Goal: Transaction & Acquisition: Purchase product/service

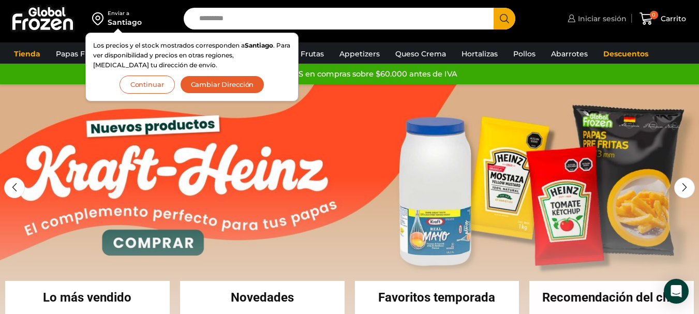
click at [592, 17] on span "Iniciar sesión" at bounding box center [600, 18] width 51 height 10
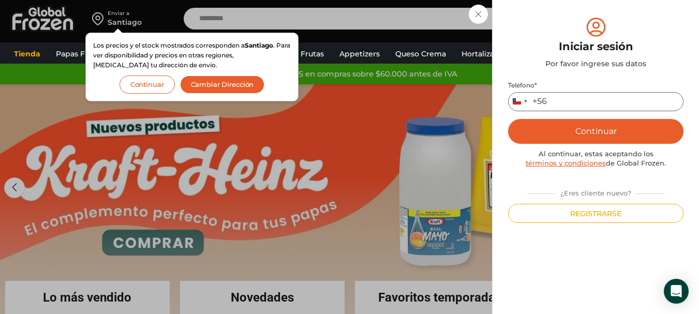
click at [581, 103] on input "Teléfono *" at bounding box center [595, 101] width 175 height 19
type input "*********"
click at [609, 136] on button "Continuar" at bounding box center [595, 131] width 175 height 25
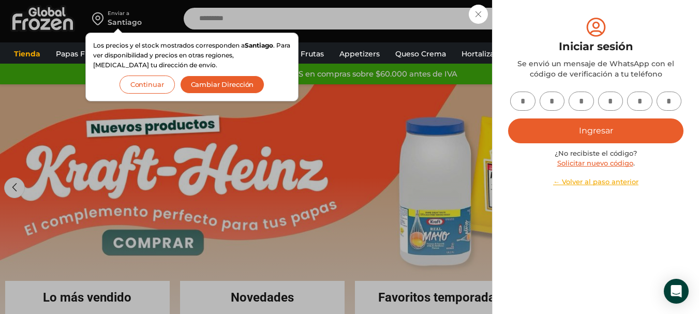
click at [531, 101] on input "text" at bounding box center [522, 101] width 25 height 19
type input "*"
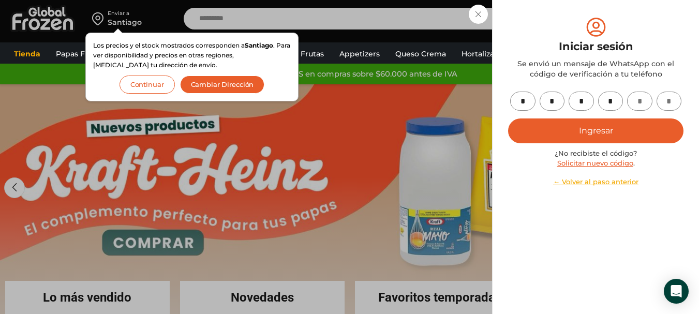
type input "*"
click at [604, 127] on button "Ingresar" at bounding box center [595, 130] width 175 height 25
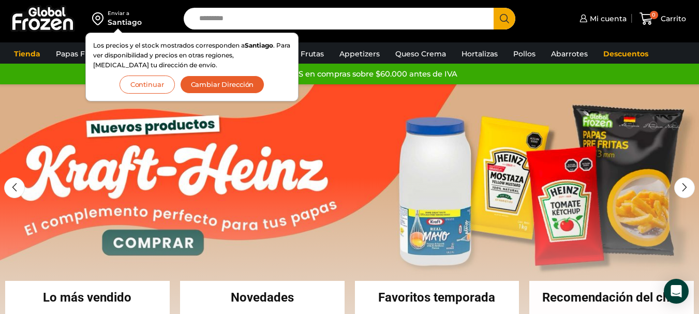
click at [541, 16] on div "Mi cuenta Mi cuenta Mi perfil Pedidos Descargas Coupons Dirección Detalles de l…" at bounding box center [609, 19] width 163 height 24
click at [611, 48] on link "Descuentos" at bounding box center [625, 54] width 55 height 20
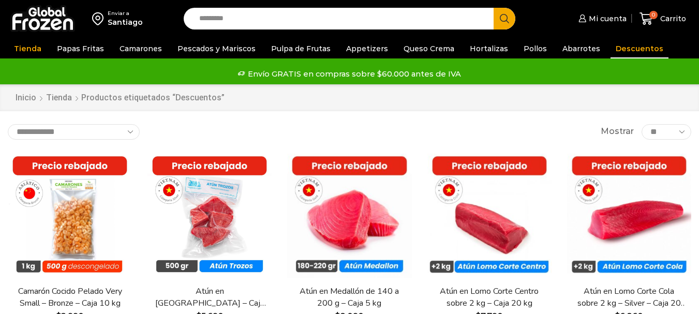
click at [229, 19] on input "Search input" at bounding box center [341, 19] width 294 height 22
type input "*"
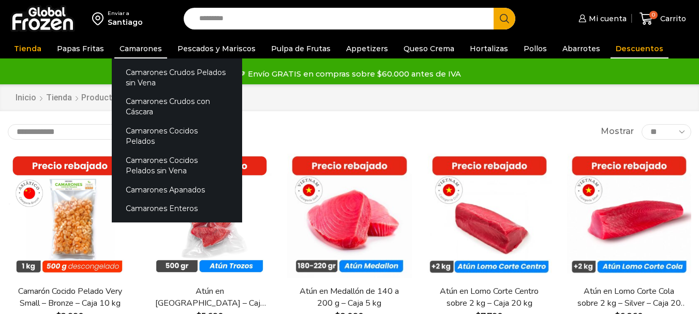
click at [143, 52] on link "Camarones" at bounding box center [140, 49] width 53 height 20
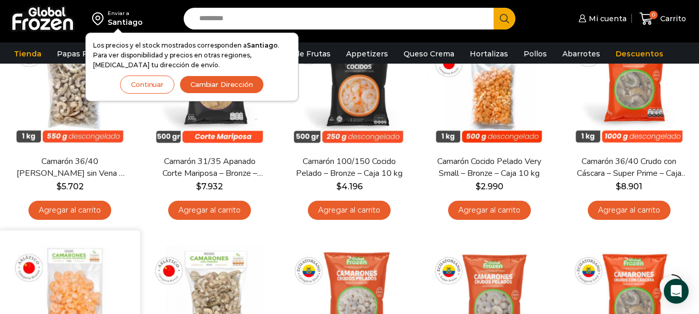
scroll to position [103, 0]
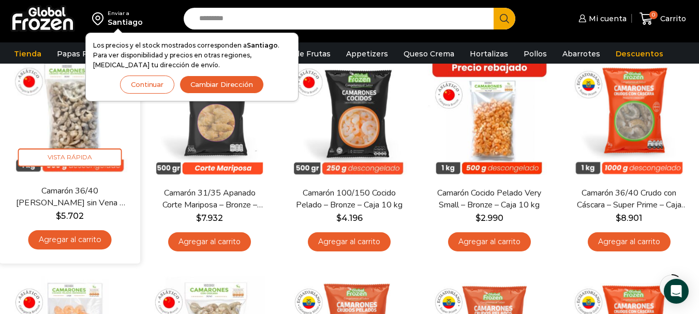
click at [75, 238] on link "Agregar al carrito" at bounding box center [69, 239] width 83 height 19
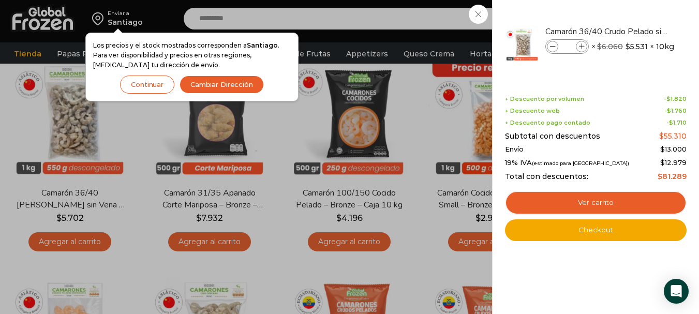
click at [637, 16] on div "1 Carrito 1 1 Shopping Cart *" at bounding box center [663, 19] width 52 height 24
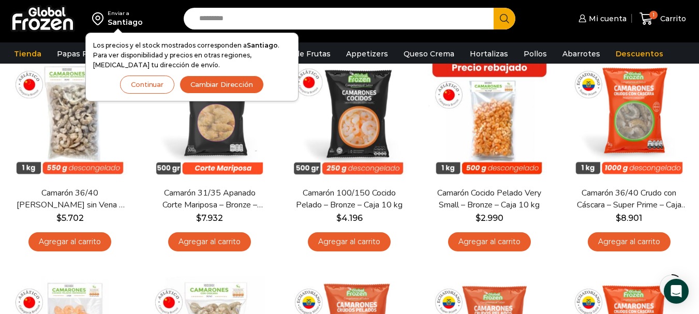
click at [143, 84] on button "Continuar" at bounding box center [147, 85] width 54 height 18
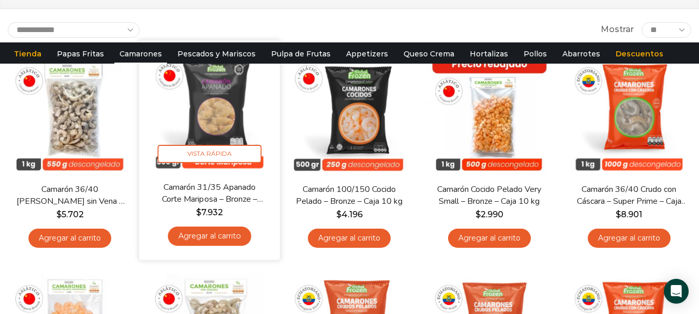
scroll to position [0, 0]
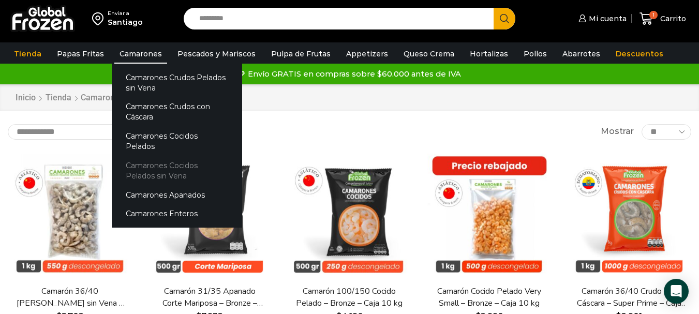
click at [159, 157] on link "Camarones Cocidos Pelados sin Vena" at bounding box center [177, 170] width 130 height 29
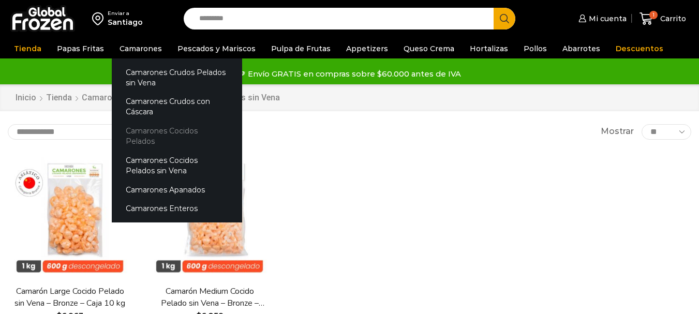
click at [199, 129] on link "Camarones Cocidos Pelados" at bounding box center [177, 136] width 130 height 29
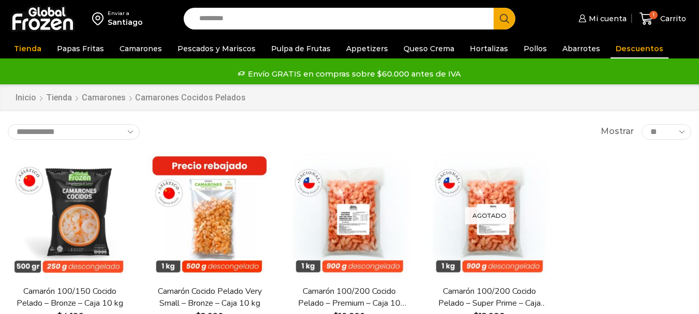
click at [614, 46] on link "Descuentos" at bounding box center [639, 49] width 58 height 20
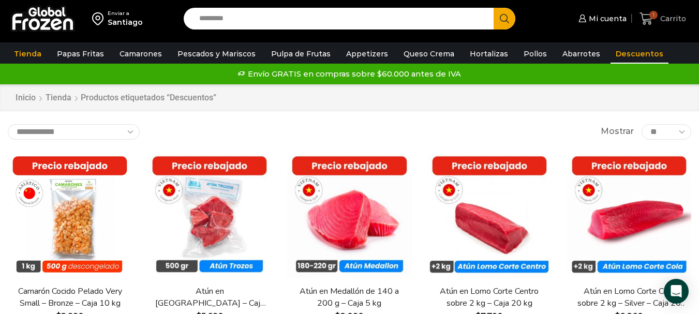
click at [661, 17] on span "Carrito" at bounding box center [671, 18] width 28 height 10
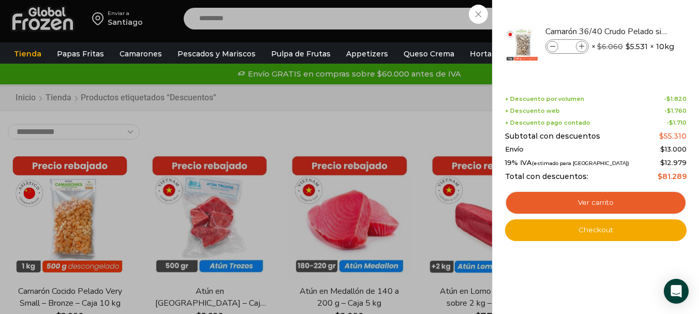
click at [637, 16] on div "1 Carrito 1 1 Shopping Cart * $" at bounding box center [663, 19] width 52 height 24
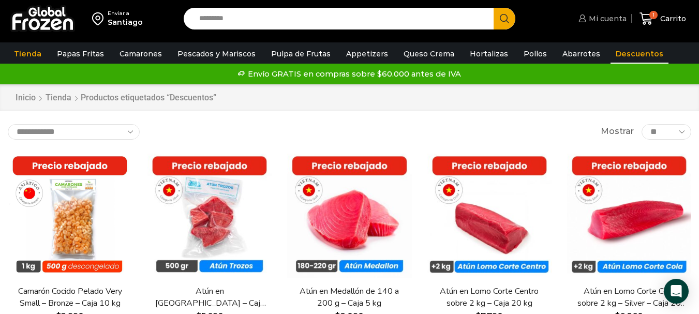
click at [586, 19] on icon at bounding box center [582, 18] width 8 height 8
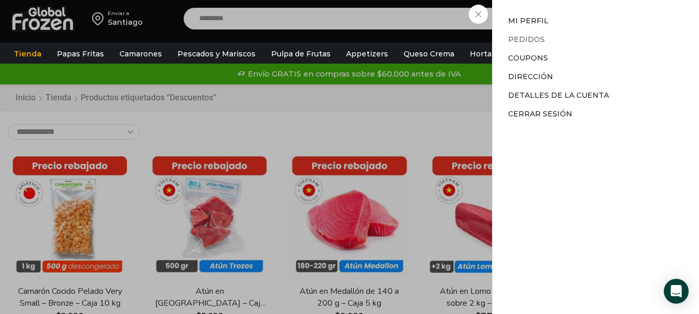
click at [524, 41] on link "Pedidos" at bounding box center [526, 39] width 37 height 9
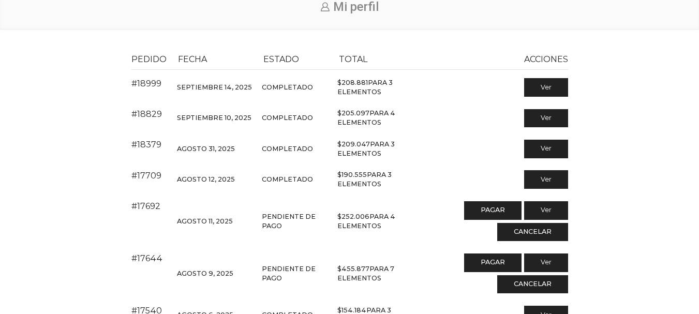
scroll to position [103, 0]
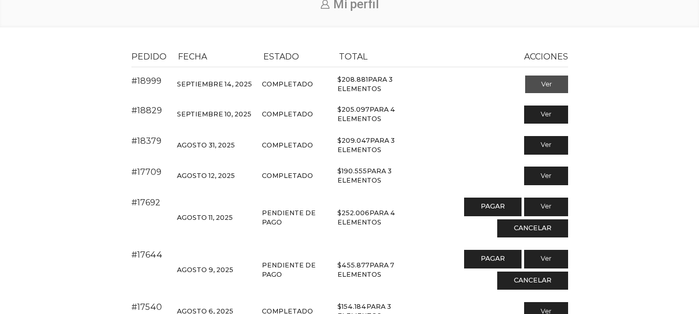
click at [560, 83] on link "Ver" at bounding box center [546, 85] width 43 height 18
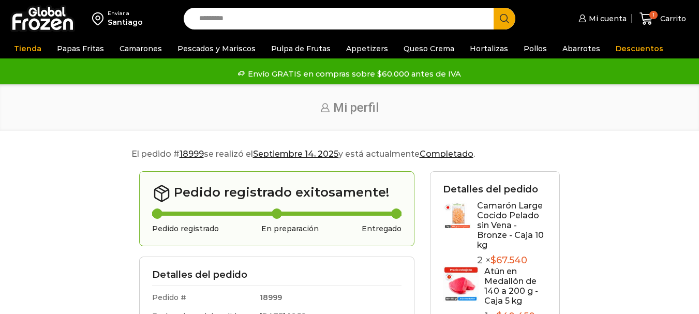
click at [498, 215] on link "Camarón Large Cocido Pelado sin Vena - Bronze - Caja 10 kg" at bounding box center [510, 226] width 67 height 50
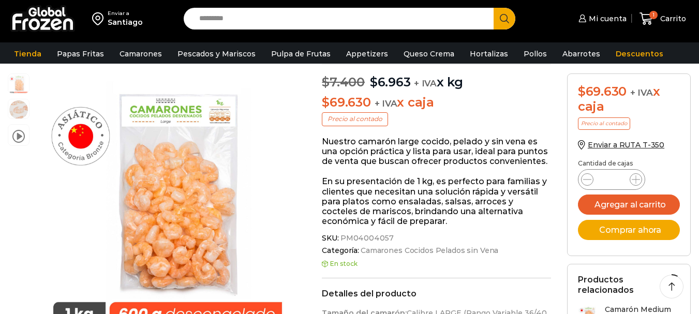
click at [438, 275] on div "En stock" at bounding box center [436, 269] width 229 height 18
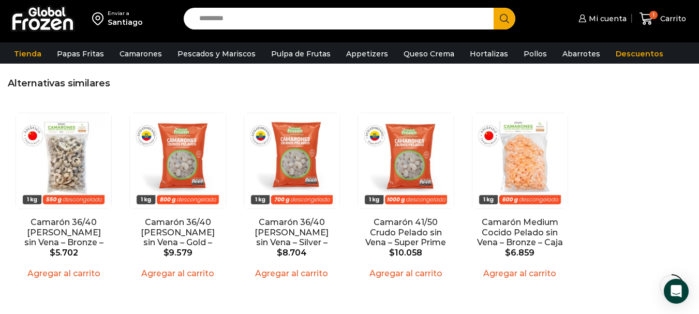
scroll to position [724, 0]
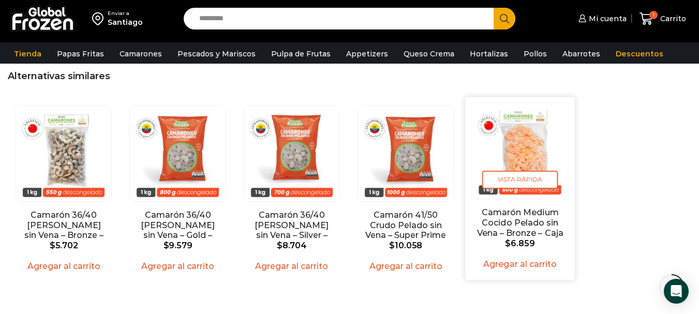
click at [540, 156] on img "5 / 5" at bounding box center [520, 151] width 96 height 96
click at [519, 151] on img "5 / 5" at bounding box center [520, 151] width 96 height 96
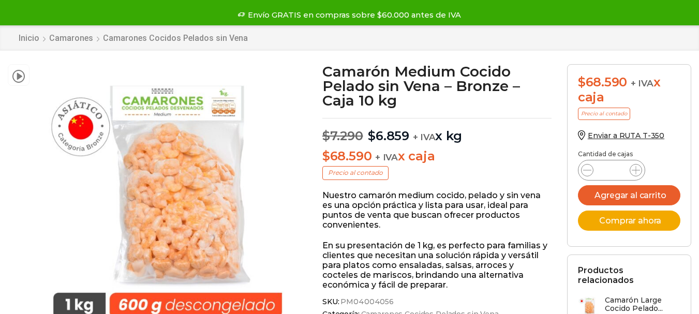
scroll to position [52, 0]
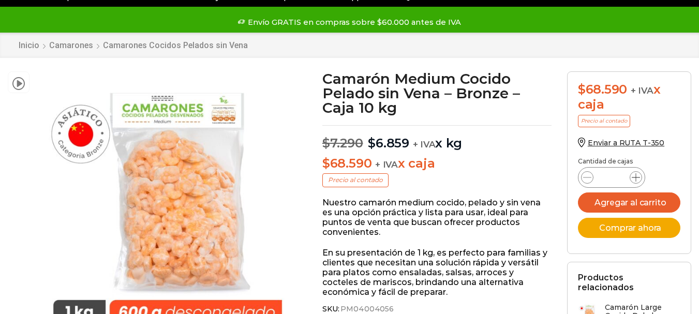
click at [636, 177] on icon at bounding box center [636, 177] width 8 height 8
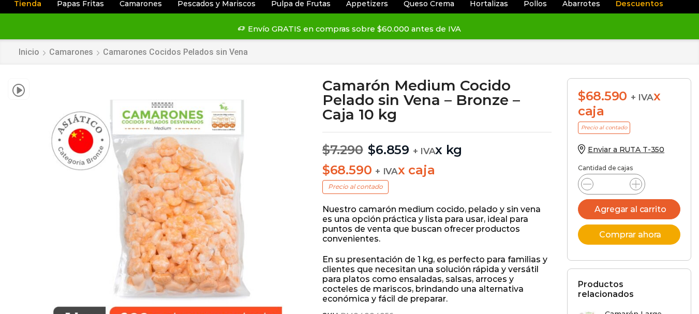
scroll to position [155, 0]
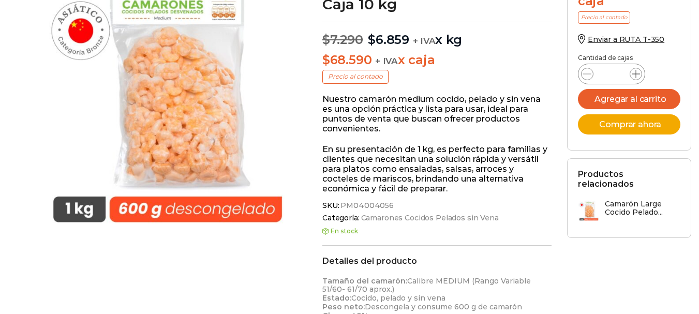
click at [633, 74] on icon at bounding box center [636, 74] width 8 height 8
click at [621, 98] on button "Agregar al carrito" at bounding box center [629, 99] width 102 height 20
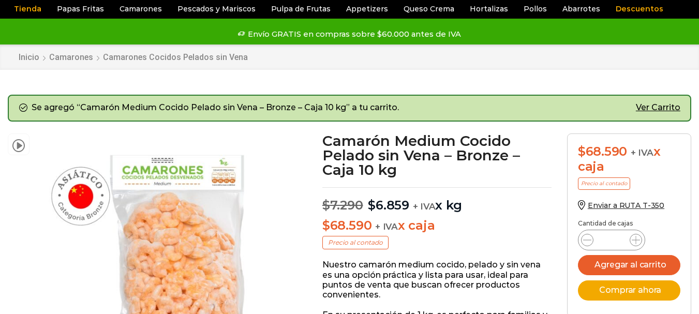
scroll to position [103, 0]
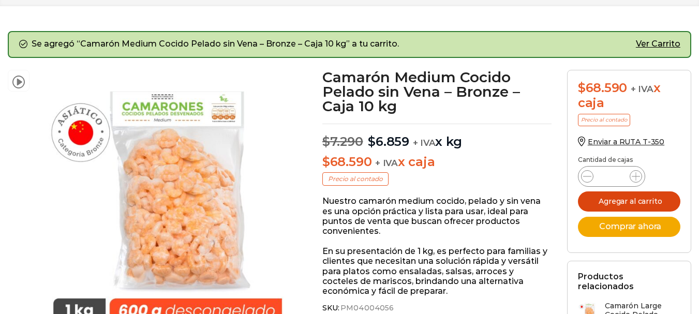
click at [640, 201] on button "Agregar al carrito" at bounding box center [629, 201] width 102 height 20
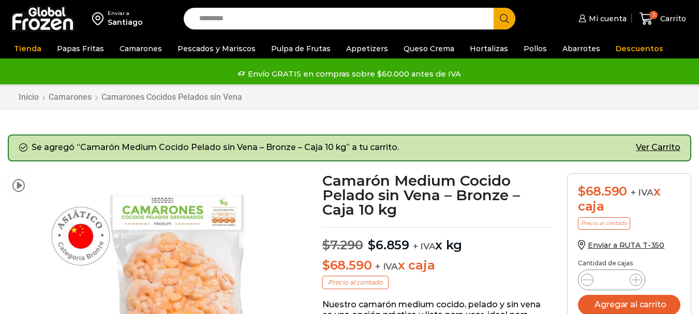
scroll to position [52, 0]
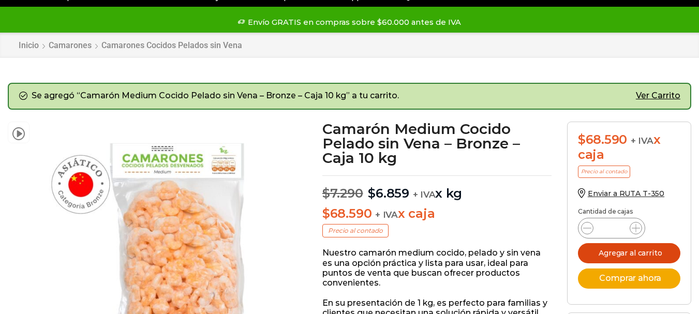
click at [640, 256] on button "Agregar al carrito" at bounding box center [629, 253] width 102 height 20
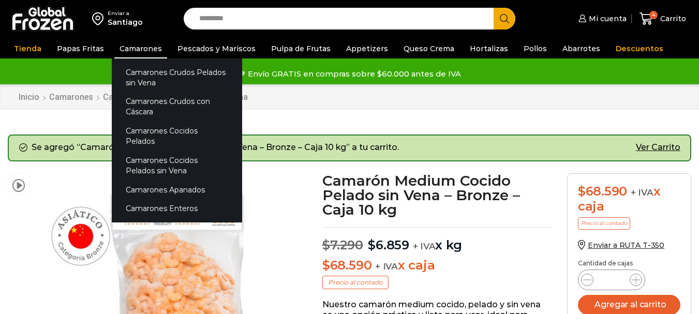
click at [127, 44] on link "Camarones" at bounding box center [140, 49] width 53 height 20
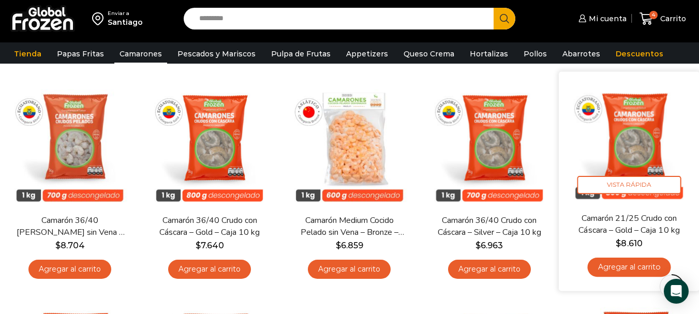
scroll to position [517, 0]
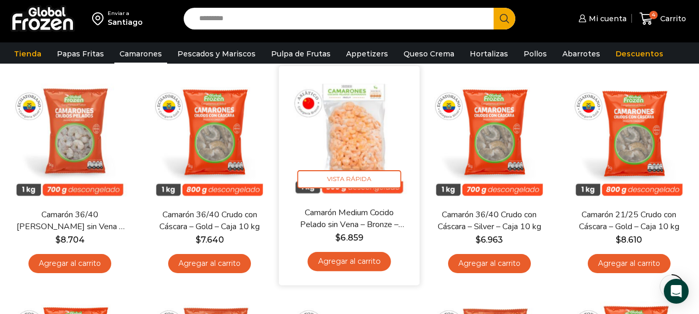
click at [347, 131] on img at bounding box center [349, 135] width 125 height 125
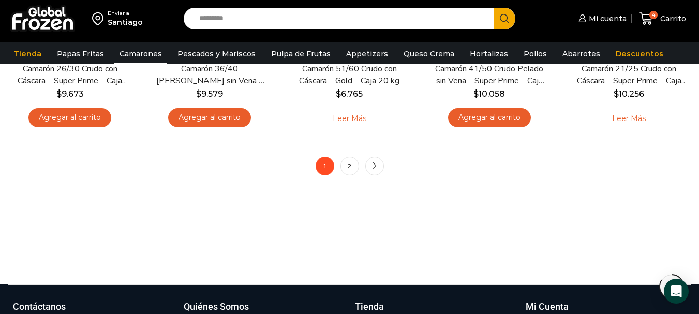
scroll to position [874, 0]
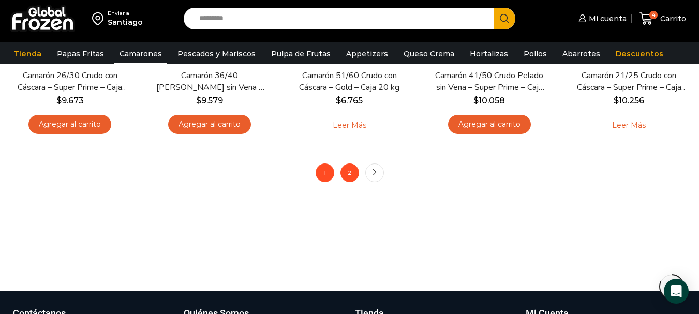
drag, startPoint x: 347, startPoint y: 168, endPoint x: 340, endPoint y: 167, distance: 7.3
click at [346, 168] on link "2" at bounding box center [349, 172] width 19 height 19
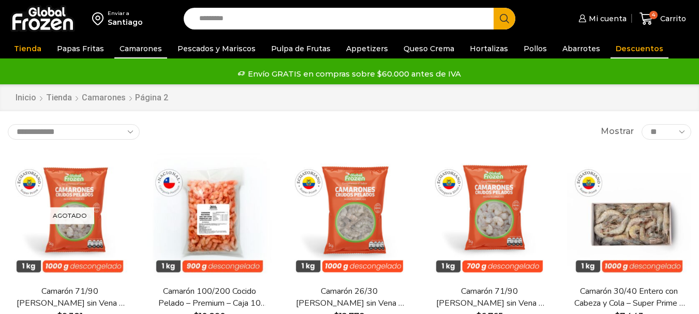
click at [624, 48] on link "Descuentos" at bounding box center [639, 49] width 58 height 20
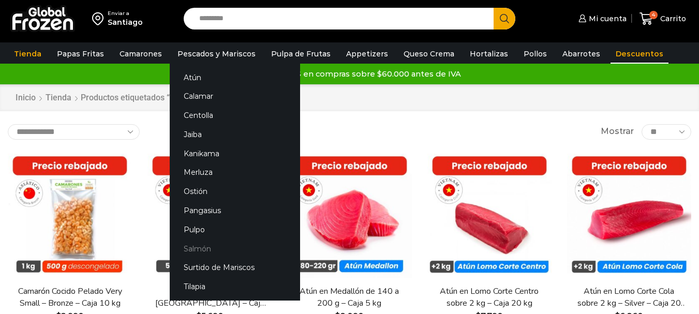
click at [204, 253] on link "Salmón" at bounding box center [235, 248] width 130 height 19
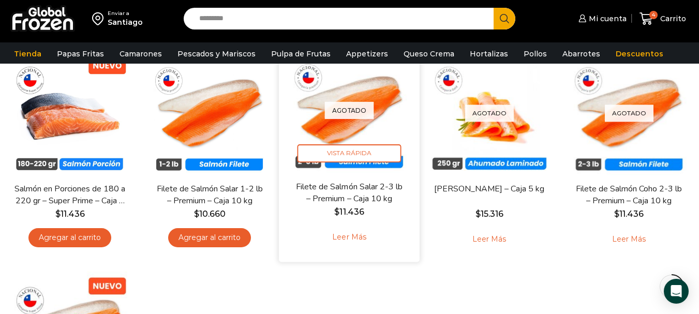
scroll to position [103, 0]
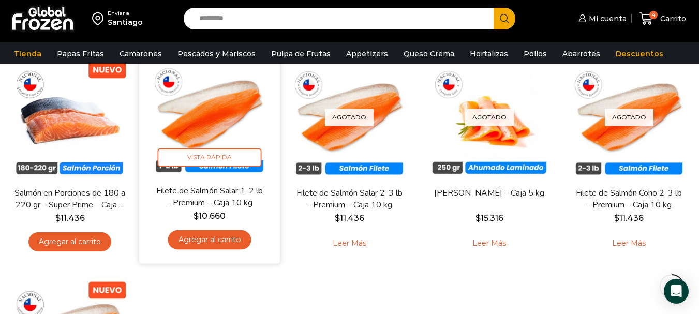
click at [211, 238] on link "Agregar al carrito" at bounding box center [209, 239] width 83 height 19
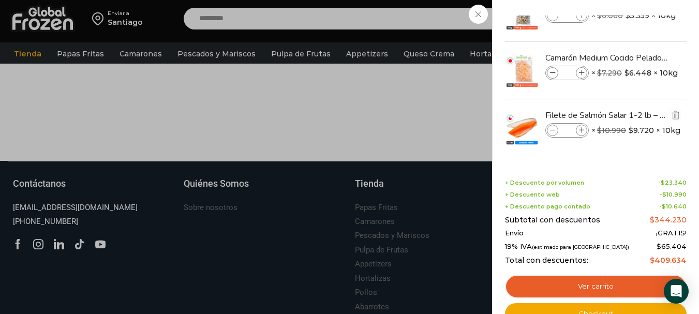
scroll to position [569, 0]
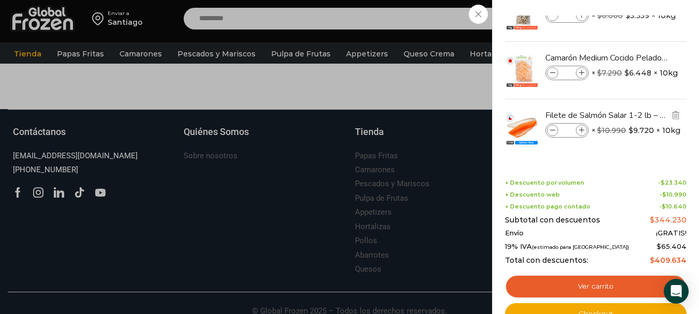
click at [581, 131] on icon at bounding box center [582, 131] width 6 height 6
type input "*"
click at [552, 131] on icon at bounding box center [553, 131] width 6 height 6
type input "*"
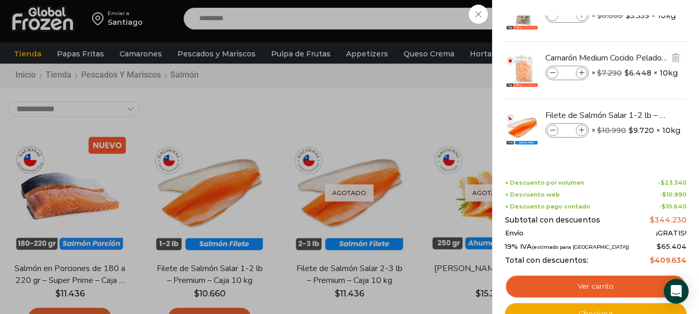
scroll to position [52, 0]
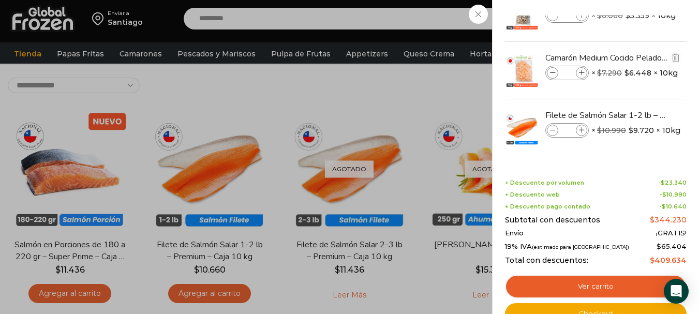
click at [550, 70] on icon at bounding box center [553, 73] width 6 height 6
type input "*"
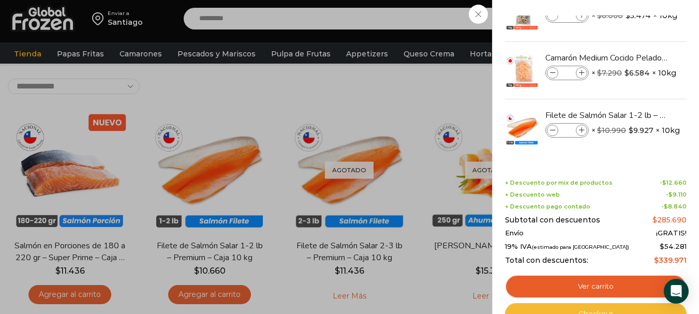
scroll to position [0, 0]
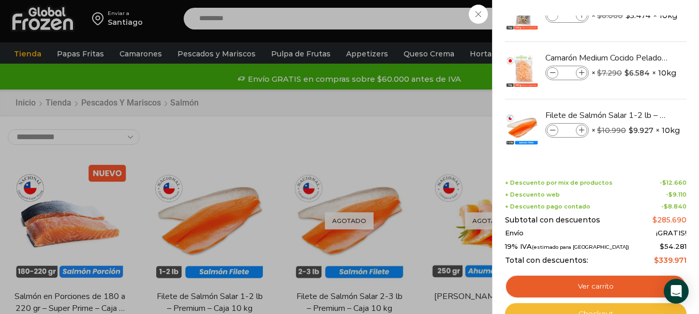
click at [602, 308] on link "Checkout" at bounding box center [596, 314] width 182 height 22
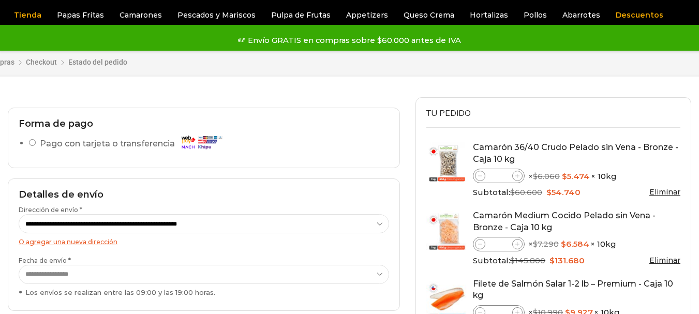
scroll to position [103, 0]
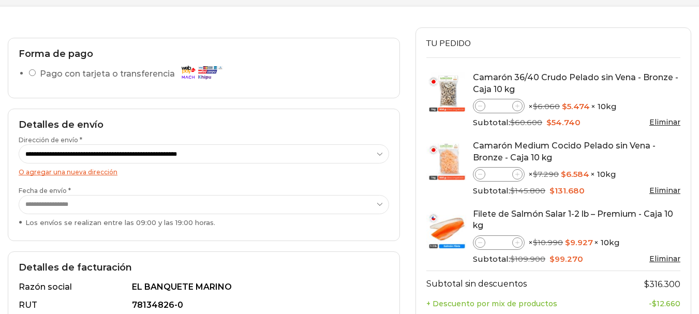
click at [263, 158] on select "**********" at bounding box center [204, 153] width 370 height 19
select select "*"
click at [19, 144] on select "**********" at bounding box center [204, 153] width 370 height 19
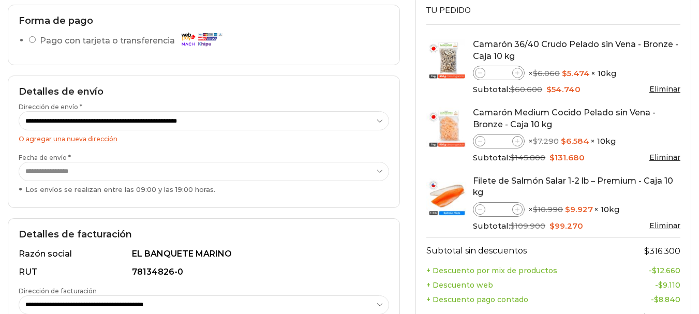
scroll to position [155, 0]
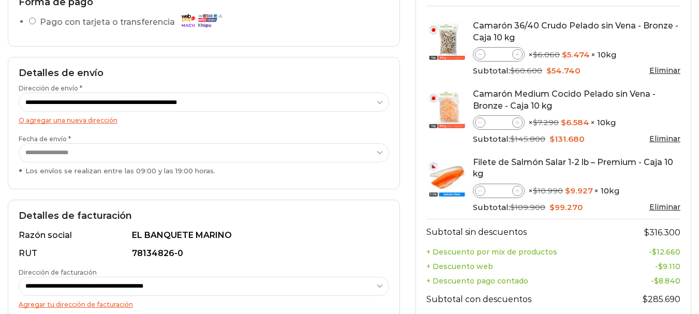
click at [137, 154] on select "**********" at bounding box center [204, 152] width 370 height 19
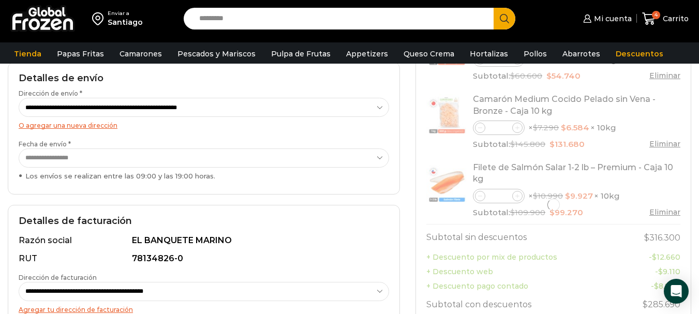
scroll to position [0, 0]
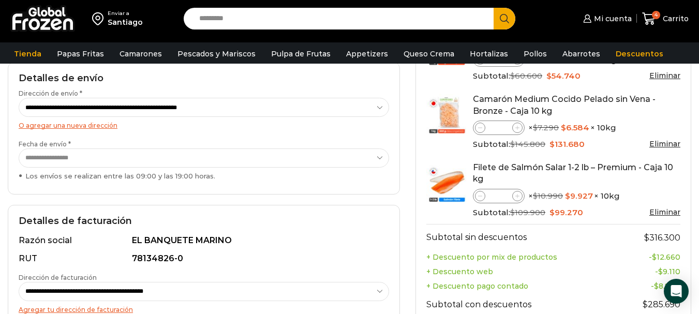
click at [19, 148] on select "**********" at bounding box center [204, 157] width 370 height 19
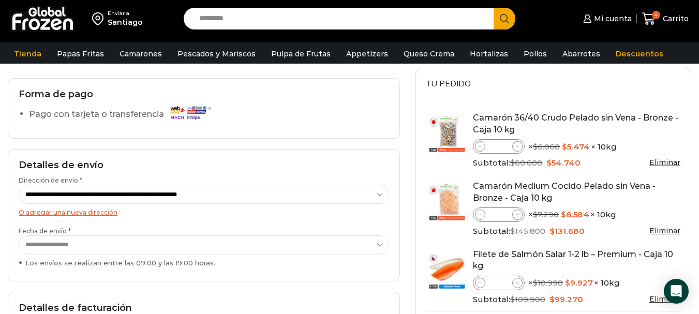
scroll to position [52, 0]
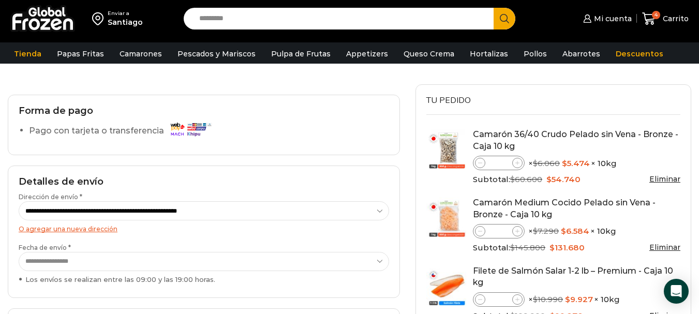
click at [516, 232] on icon at bounding box center [517, 231] width 5 height 5
type input "*"
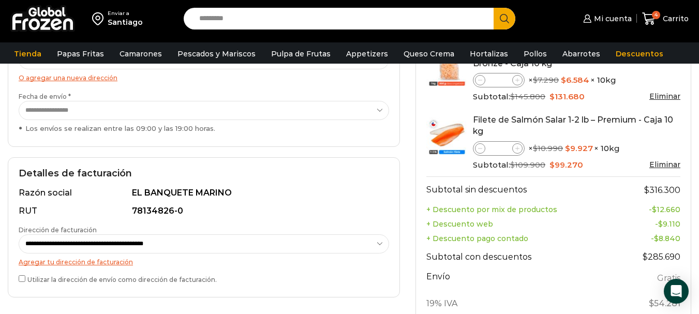
scroll to position [207, 0]
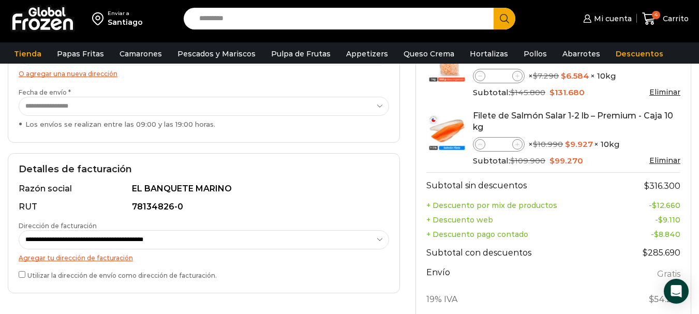
click at [520, 147] on span at bounding box center [517, 144] width 10 height 10
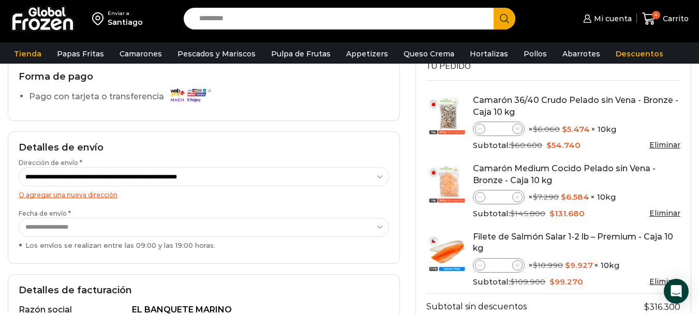
scroll to position [103, 0]
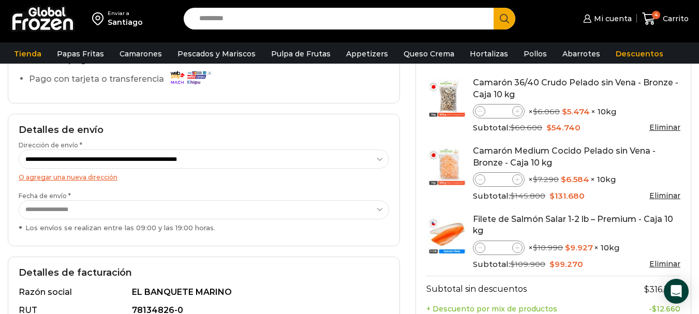
click at [410, 107] on div "Tu pedido Product Camarón 36/40 Crudo Pelado sin Vena - Bronze - Caja 10 kg Cam…" at bounding box center [553, 303] width 291 height 541
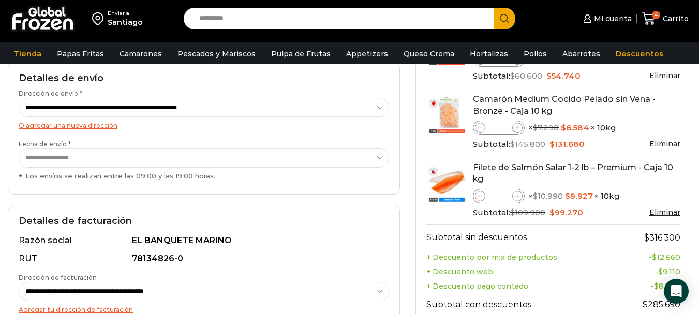
scroll to position [0, 0]
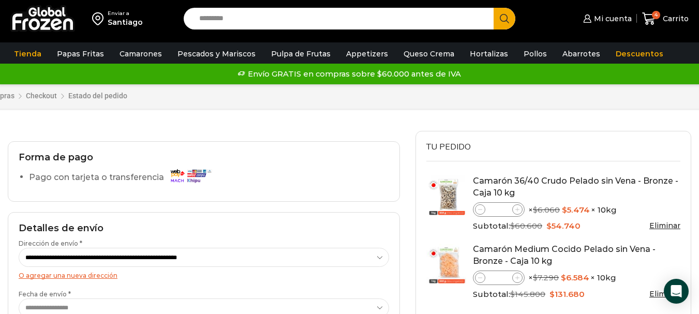
click at [479, 125] on div "Carrito de compras Checkout Estado del pedido ¿Tenés un cupón de descuento? Hac…" at bounding box center [349, 98] width 466 height 68
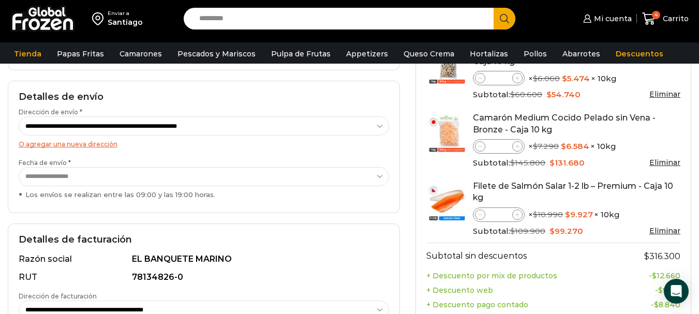
scroll to position [155, 0]
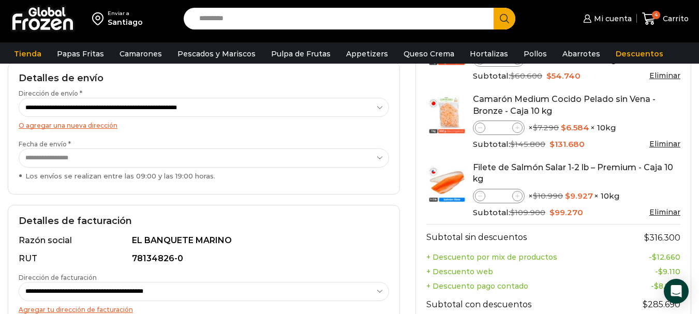
click at [479, 199] on span at bounding box center [480, 196] width 10 height 10
type input "*"
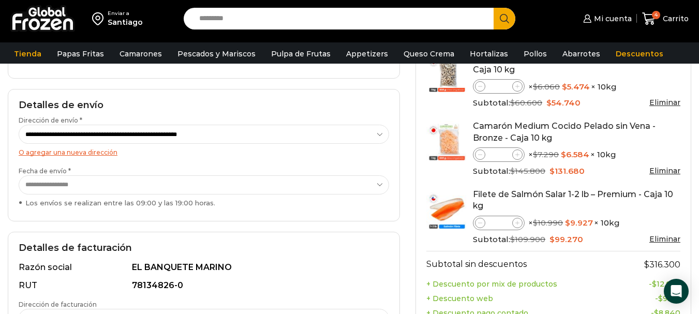
scroll to position [103, 0]
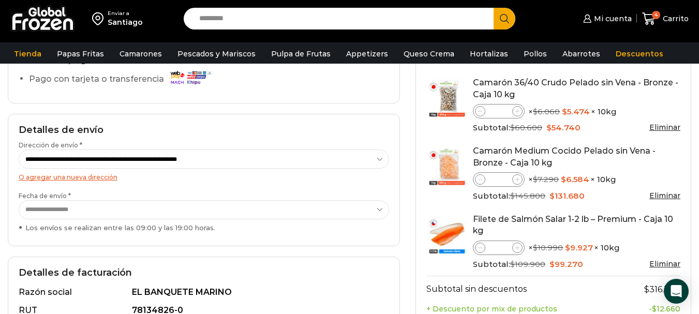
click at [475, 177] on span at bounding box center [480, 179] width 10 height 10
type input "*"
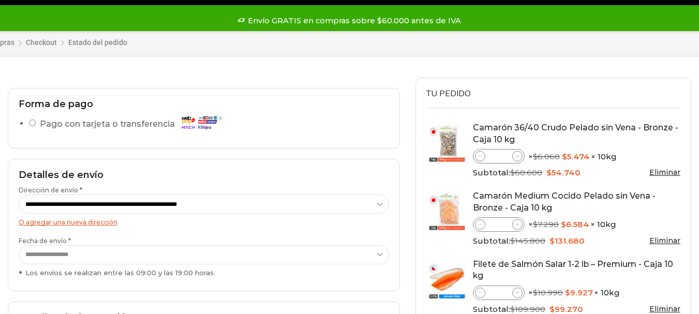
scroll to position [103, 0]
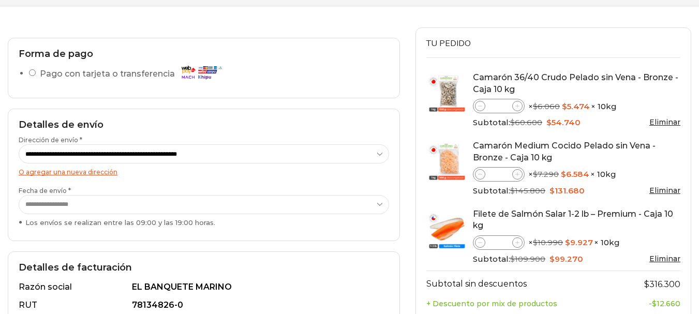
click at [148, 163] on select "**********" at bounding box center [204, 153] width 370 height 19
select select "*"
click at [19, 144] on select "**********" at bounding box center [204, 153] width 370 height 19
click at [150, 193] on label "**********" at bounding box center [204, 206] width 370 height 41
click at [150, 195] on select "**********" at bounding box center [204, 204] width 370 height 19
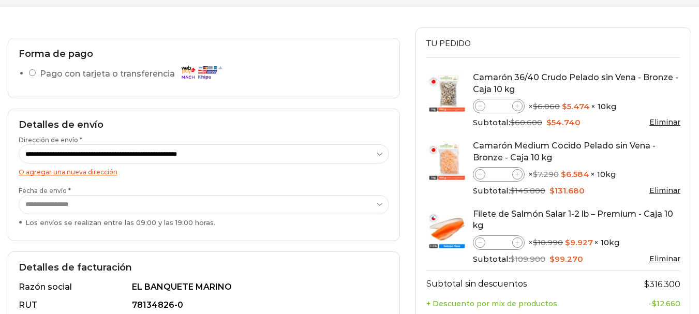
click at [138, 210] on select "**********" at bounding box center [204, 204] width 370 height 19
click at [140, 207] on select "**********" at bounding box center [204, 204] width 370 height 19
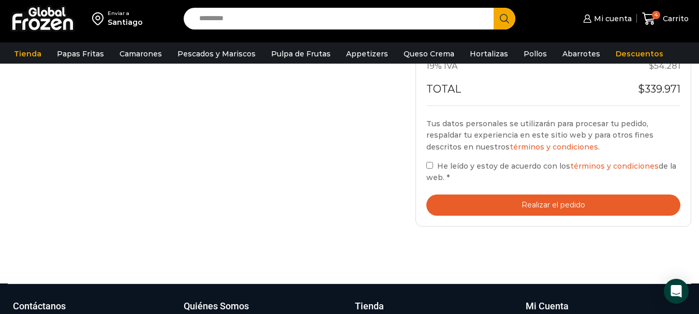
scroll to position [466, 0]
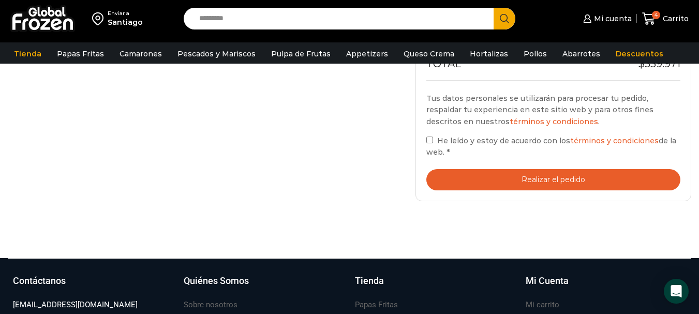
click at [589, 177] on button "Realizar el pedido" at bounding box center [553, 179] width 254 height 21
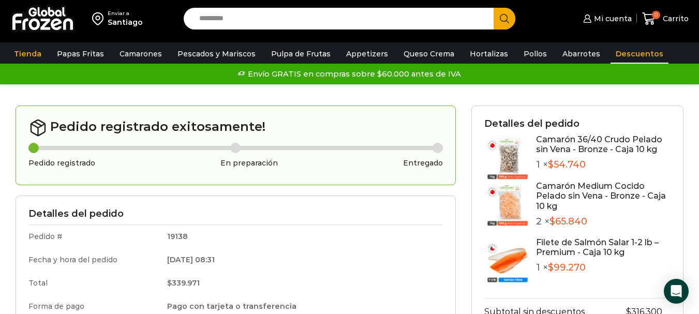
click at [632, 55] on link "Descuentos" at bounding box center [639, 54] width 58 height 20
click at [610, 51] on link "Descuentos" at bounding box center [639, 54] width 58 height 20
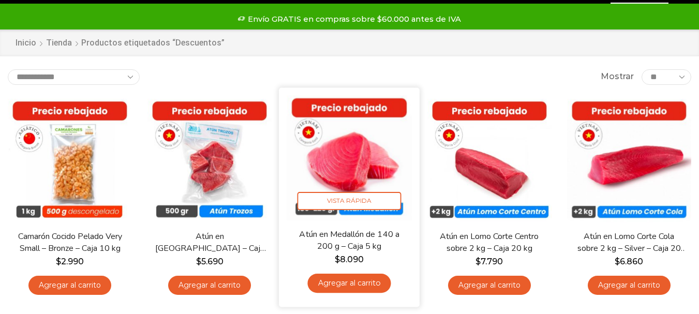
scroll to position [52, 0]
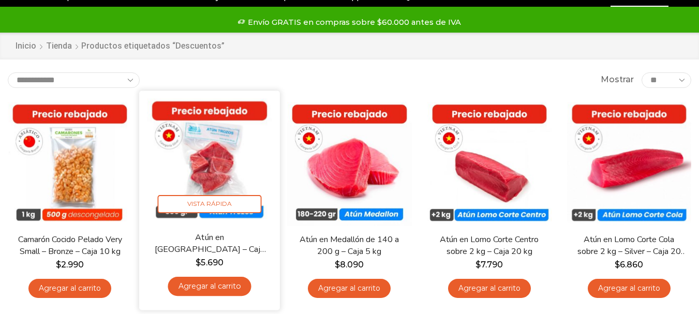
click at [214, 154] on img at bounding box center [209, 160] width 125 height 125
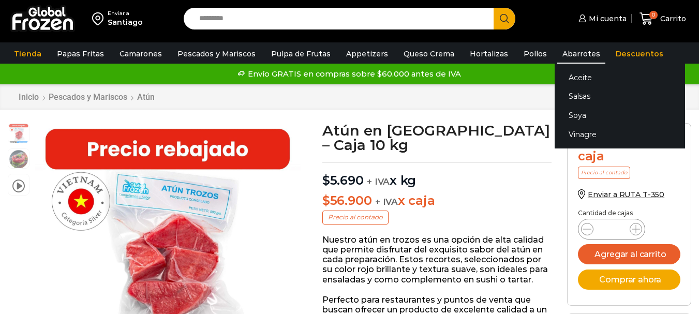
click at [564, 56] on link "Abarrotes" at bounding box center [581, 54] width 48 height 20
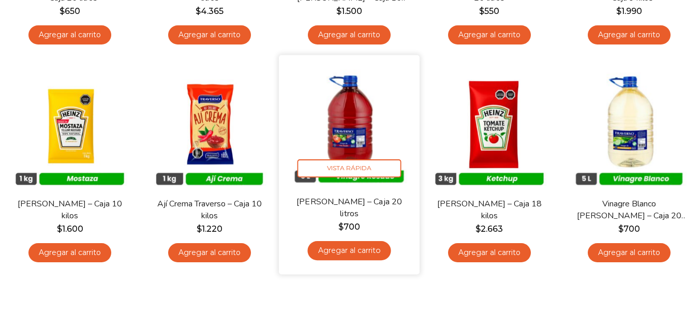
scroll to position [569, 0]
